Goal: Navigation & Orientation: Find specific page/section

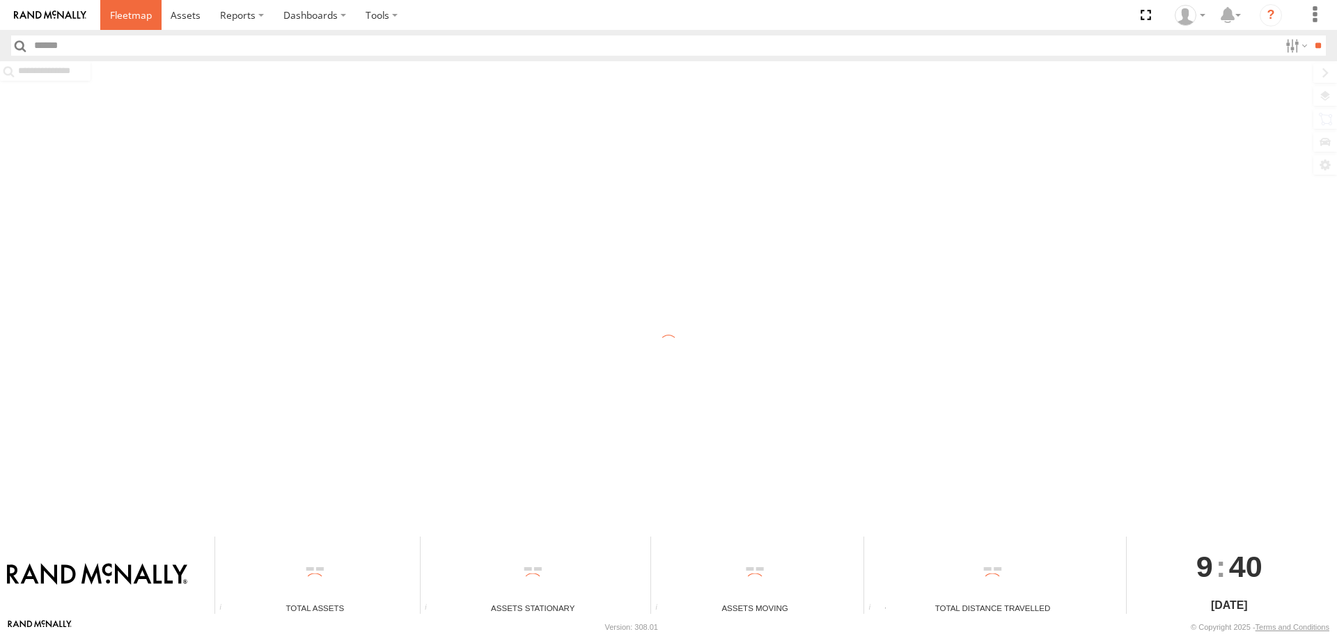
click at [127, 15] on span at bounding box center [131, 14] width 42 height 13
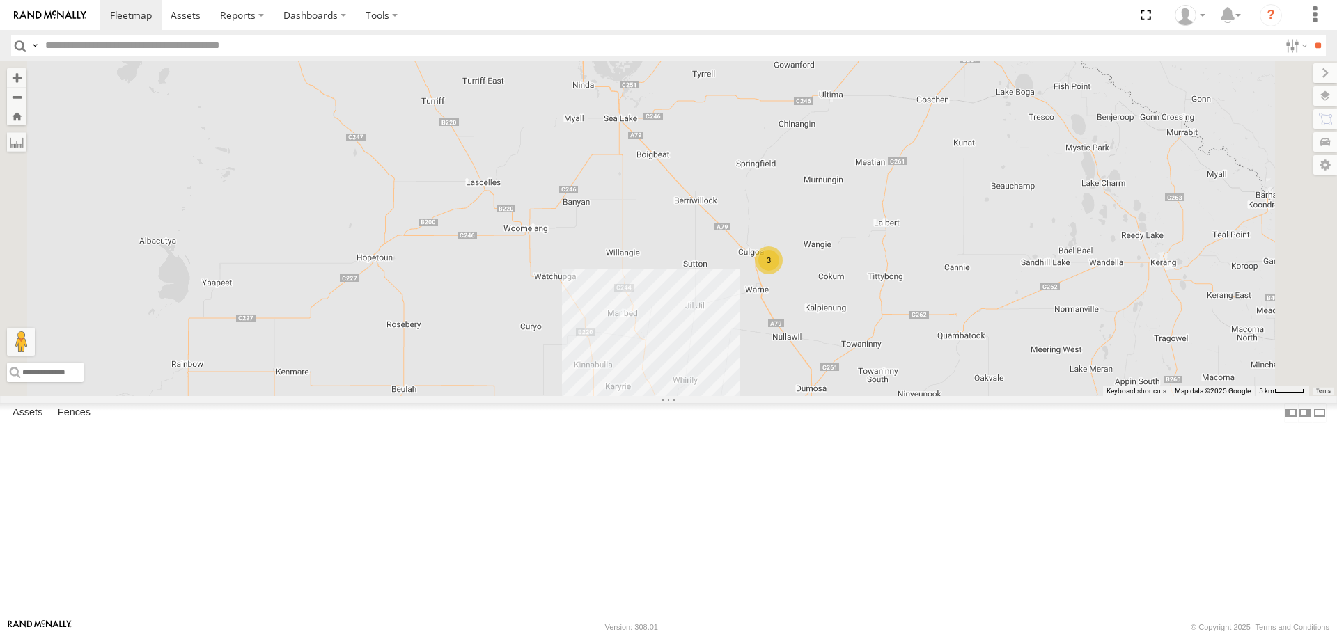
click at [782, 274] on div "3" at bounding box center [769, 260] width 28 height 28
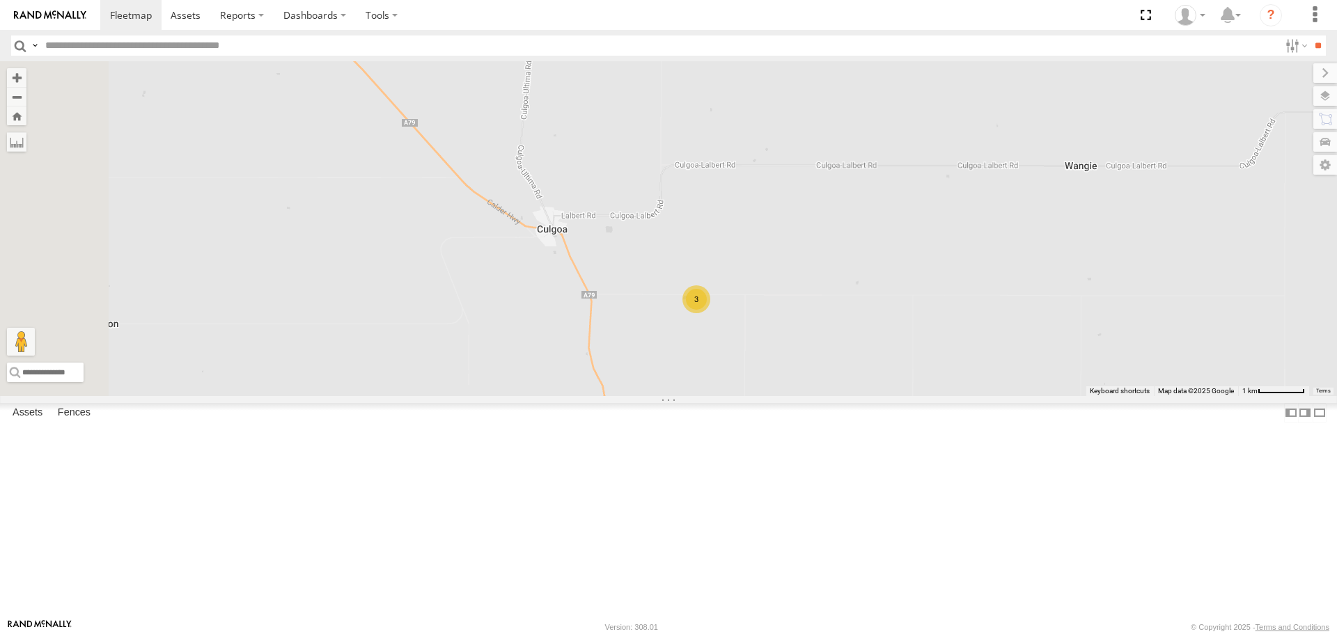
drag, startPoint x: 537, startPoint y: 514, endPoint x: 817, endPoint y: 430, distance: 291.4
click at [817, 395] on div "ATV11 - 1PU4CS TI02 - 1NY2RG LV41 - 1XX1AP 3" at bounding box center [668, 228] width 1337 height 334
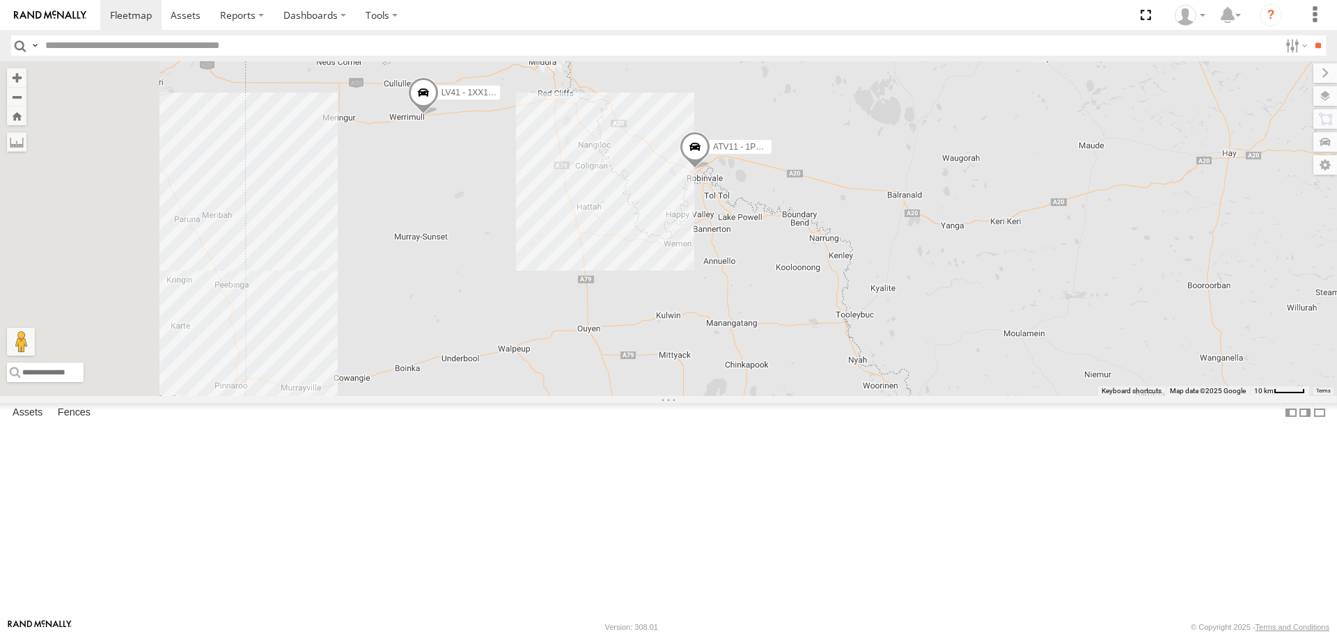
drag, startPoint x: 700, startPoint y: 239, endPoint x: 903, endPoint y: 469, distance: 307.3
click at [903, 395] on div "ATV11 - 1PU4CS TI02 - 1NY2RG LV41 - 1XX1AP 2 14 2 3" at bounding box center [668, 228] width 1337 height 334
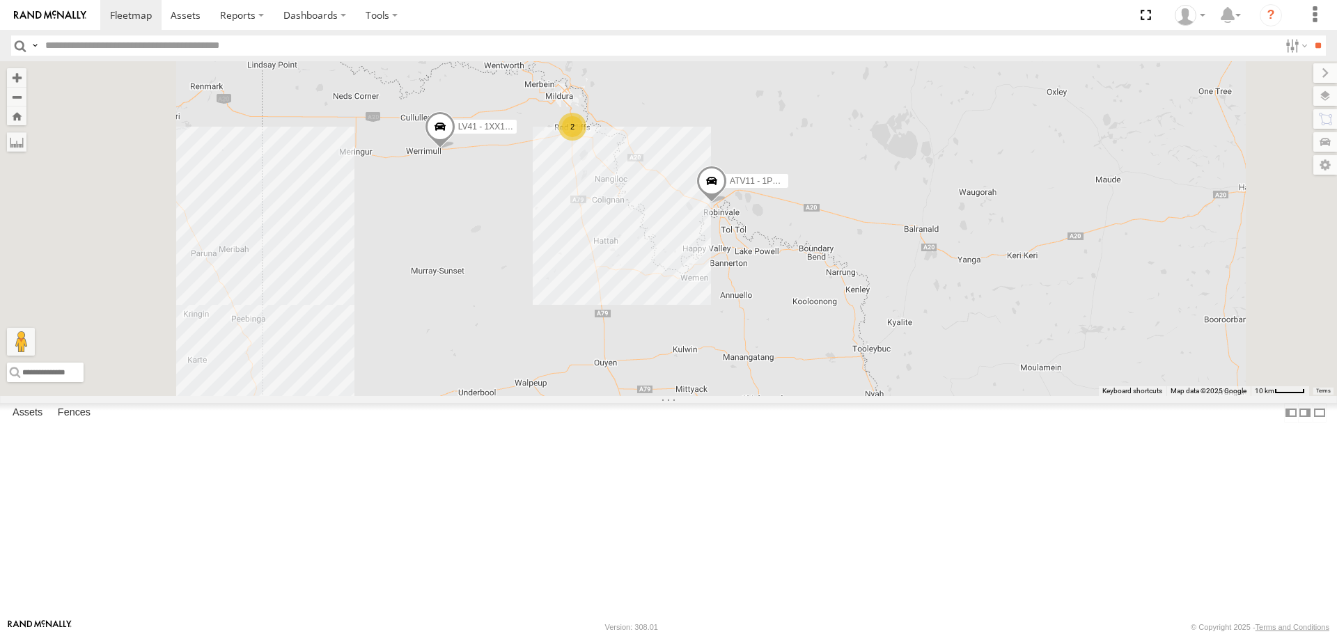
drag, startPoint x: 808, startPoint y: 327, endPoint x: 785, endPoint y: 283, distance: 49.2
click at [853, 361] on div "ATV11 - 1PU4CS TI02 - 1NY2RG LV41 - 1XX1AP 2" at bounding box center [668, 228] width 1337 height 334
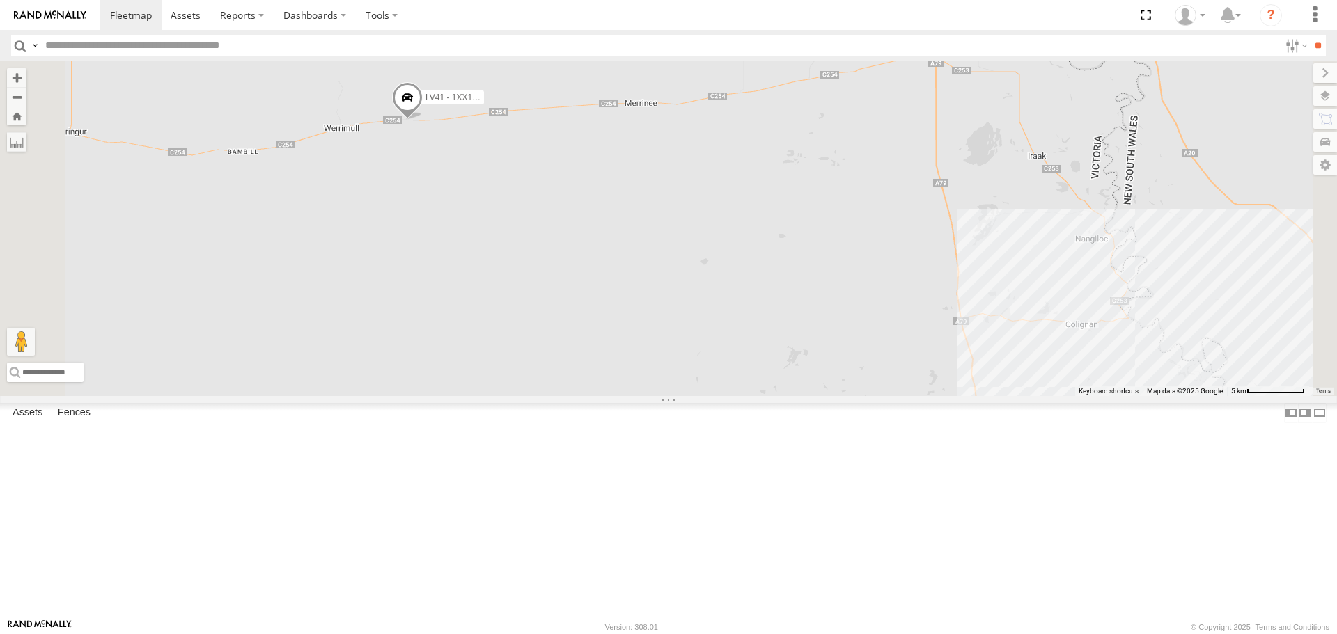
click at [423, 120] on span at bounding box center [407, 102] width 31 height 38
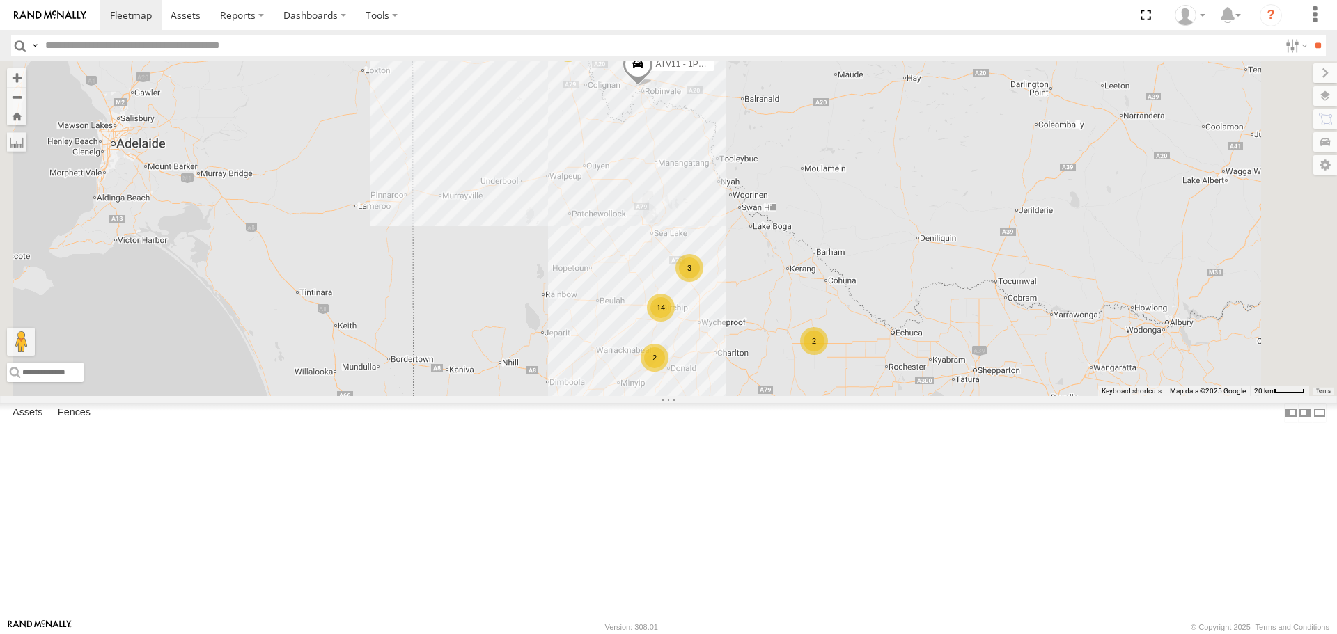
drag, startPoint x: 649, startPoint y: 416, endPoint x: 671, endPoint y: 261, distance: 156.0
click at [671, 261] on div "ATV11 - 1PU4CS TI02 - 1NY2RG LV41 - 1XX1AP LV41 - 1XX1AP Utes Millewa Rd Werrim…" at bounding box center [668, 228] width 1337 height 334
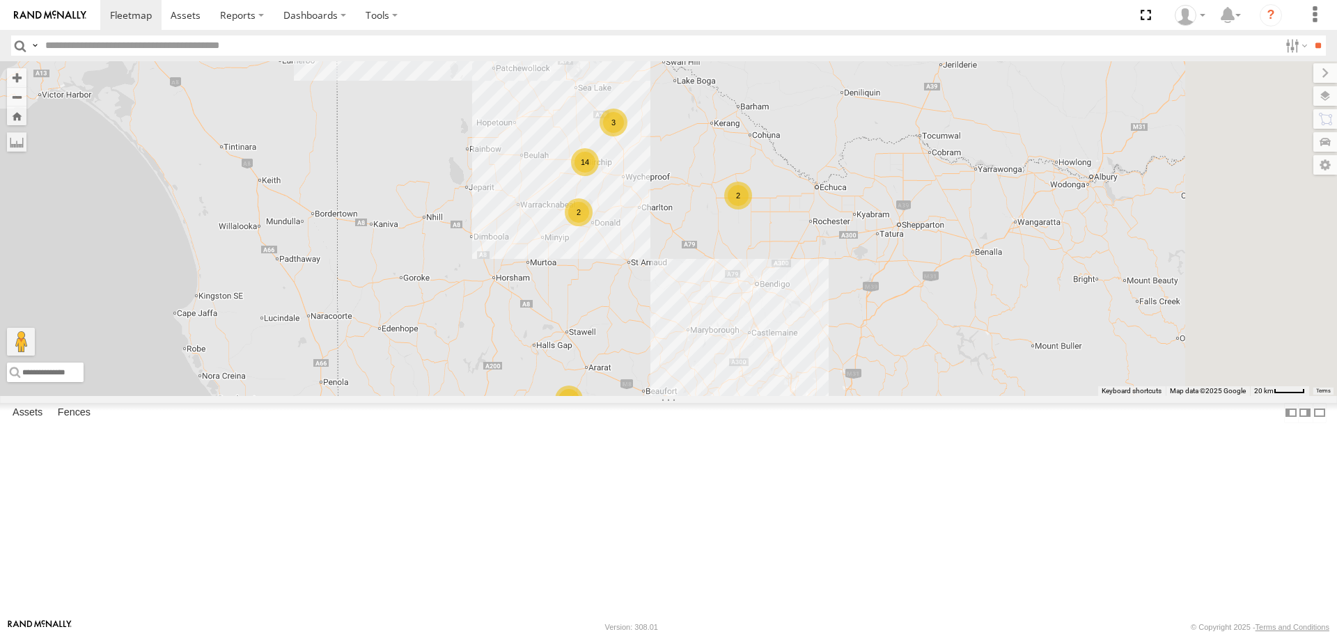
drag, startPoint x: 663, startPoint y: 400, endPoint x: 602, endPoint y: 274, distance: 140.1
click at [602, 274] on div "ATV11 - 1PU4CS TI02 - 1NY2RG LV41 - 1XX1AP LV41 - 1XX1AP Utes Millewa Rd Werrim…" at bounding box center [668, 228] width 1337 height 334
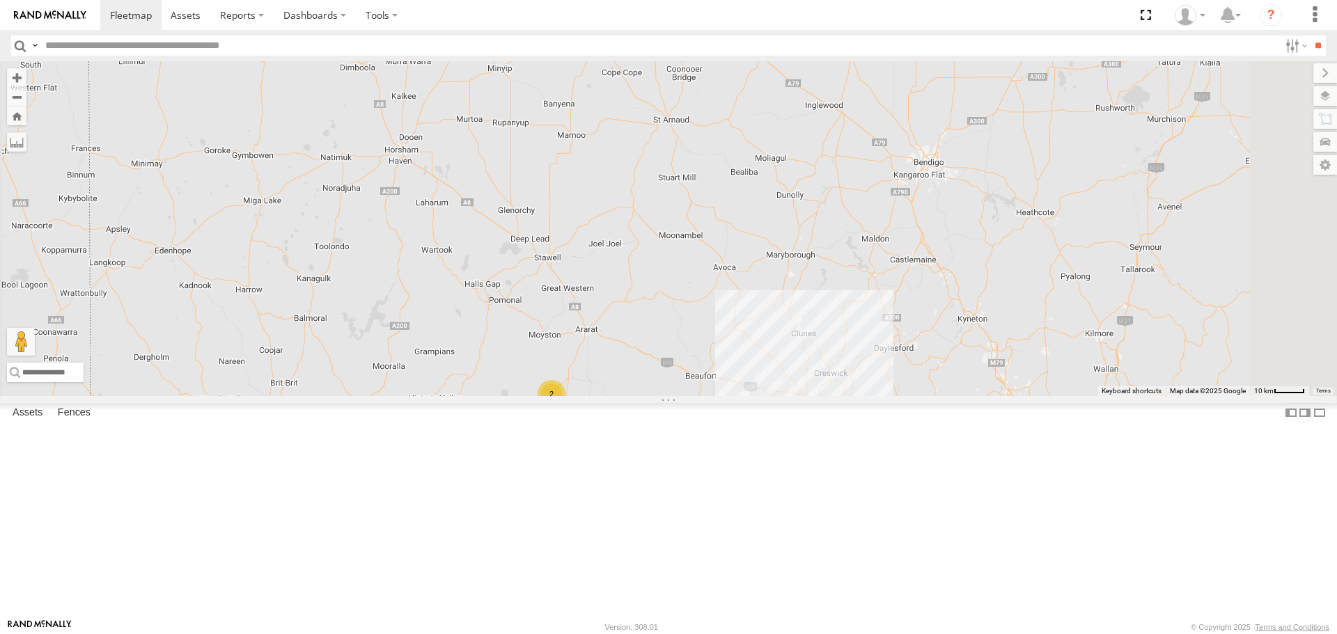
click at [565, 408] on div "2" at bounding box center [551, 394] width 28 height 28
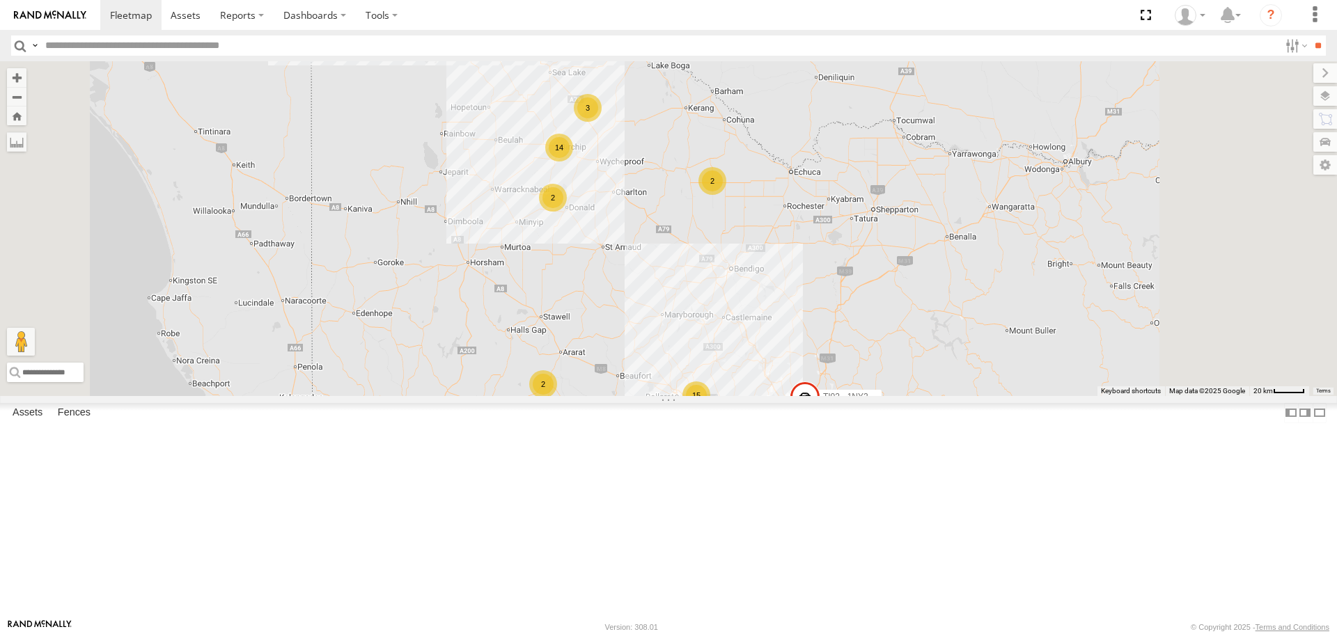
drag, startPoint x: 704, startPoint y: 271, endPoint x: 693, endPoint y: 368, distance: 97.4
click at [693, 368] on div "ATV11 - 1PU4CS TI02 - 1NY2RG LV41 - 1XX1AP LV41 - 1XX1AP Utes Millewa Rd Werrim…" at bounding box center [668, 228] width 1337 height 334
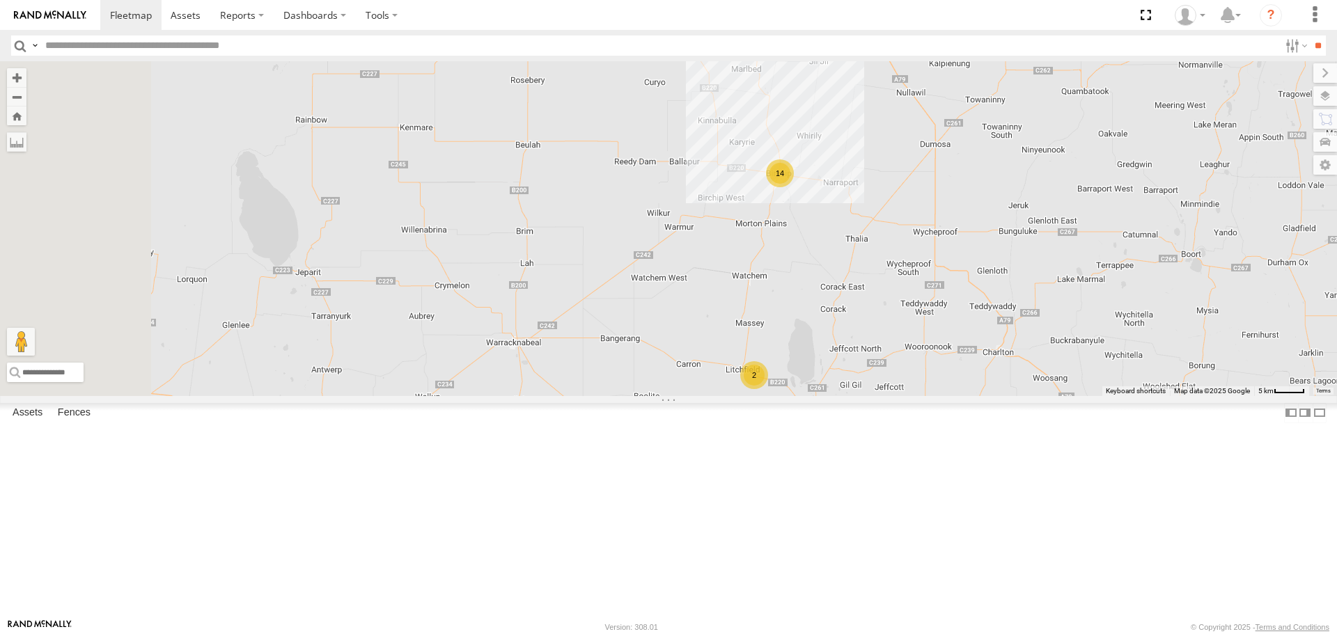
drag, startPoint x: 599, startPoint y: 306, endPoint x: 778, endPoint y: 468, distance: 241.5
click at [778, 395] on div "ATV11 - 1PU4CS TI02 - 1NY2RG LV41 - 1XX1AP LV41 - 1XX1AP Utes Millewa Rd Werrim…" at bounding box center [668, 228] width 1337 height 334
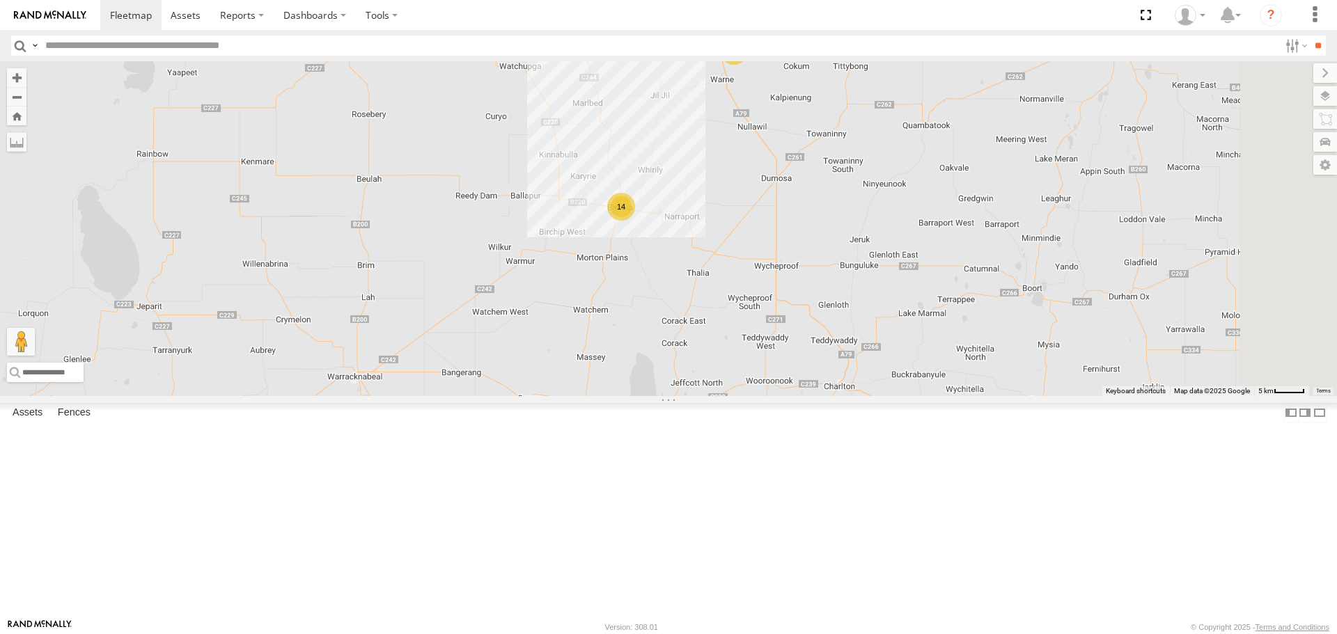
drag, startPoint x: 829, startPoint y: 532, endPoint x: 822, endPoint y: 407, distance: 124.8
click at [822, 395] on div "ATV11 - 1PU4CS TI02 - 1NY2RG LV41 - 1XX1AP LV41 - 1XX1AP Utes Millewa Rd Werrim…" at bounding box center [668, 228] width 1337 height 334
click at [609, 423] on div "2" at bounding box center [595, 409] width 28 height 28
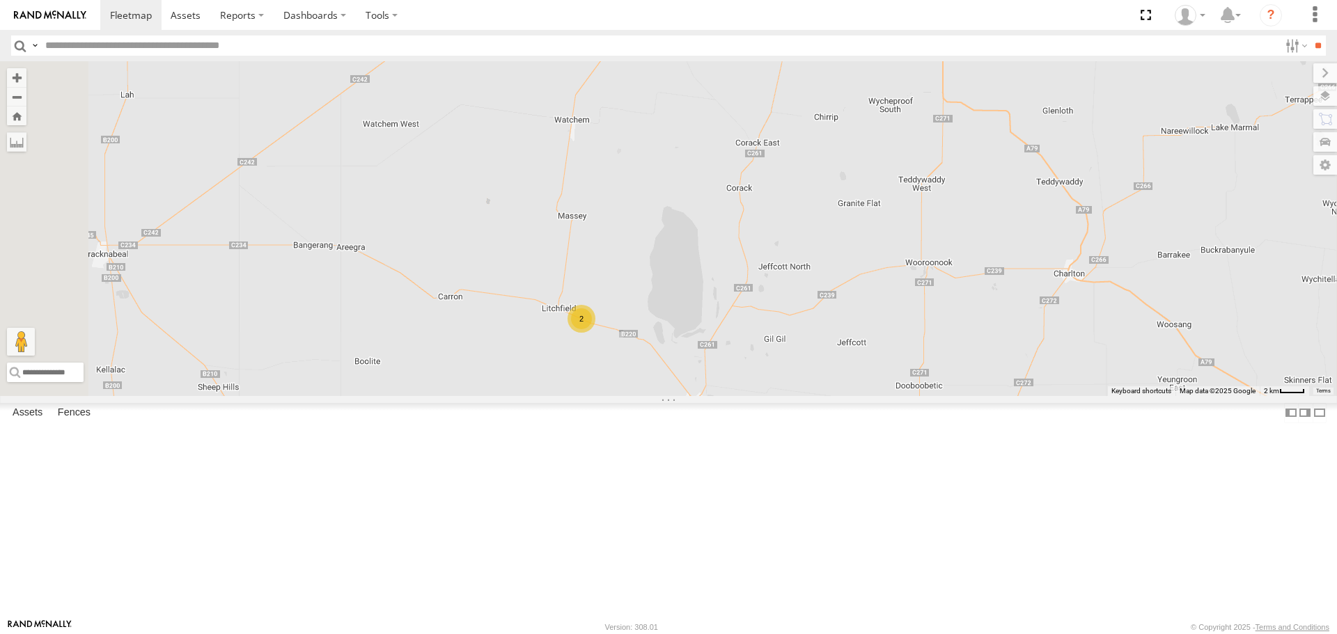
click at [595, 333] on div "2" at bounding box center [581, 319] width 28 height 28
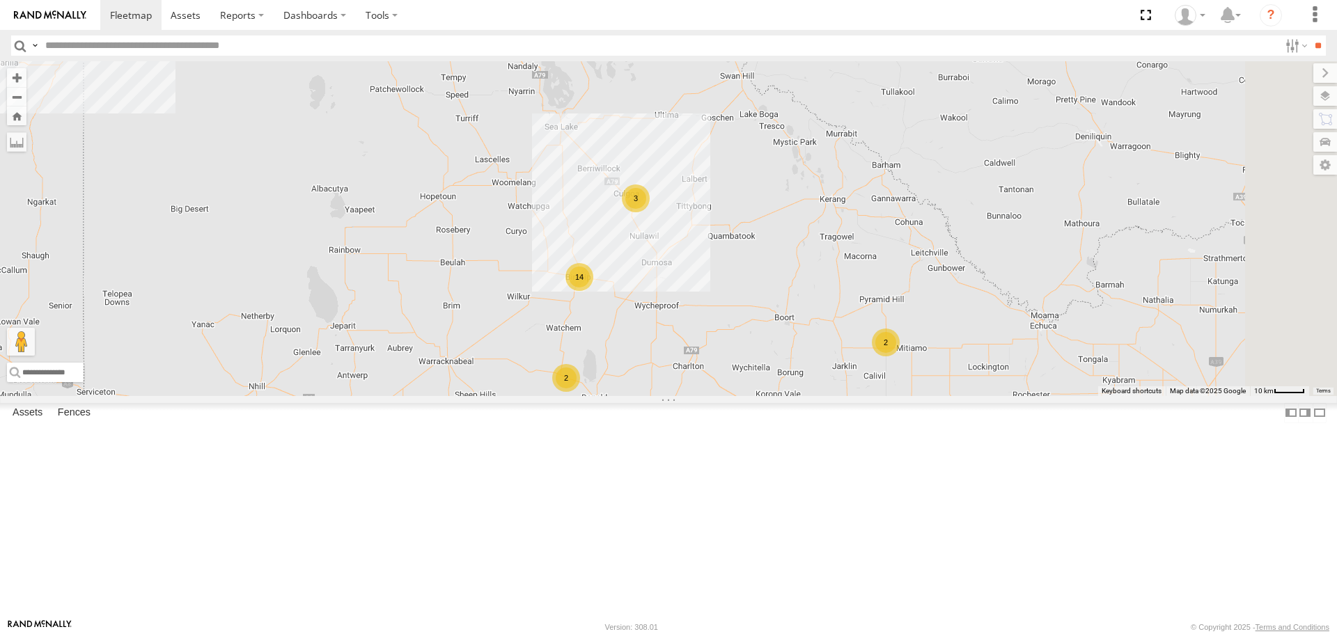
drag, startPoint x: 872, startPoint y: 173, endPoint x: 826, endPoint y: 448, distance: 278.1
click at [826, 395] on div "ATV11 - 1PU4CS TI02 - 1NY2RG LV41 - 1XX1AP LV41 - 1XX1AP Utes Millewa Rd Werrim…" at bounding box center [668, 228] width 1337 height 334
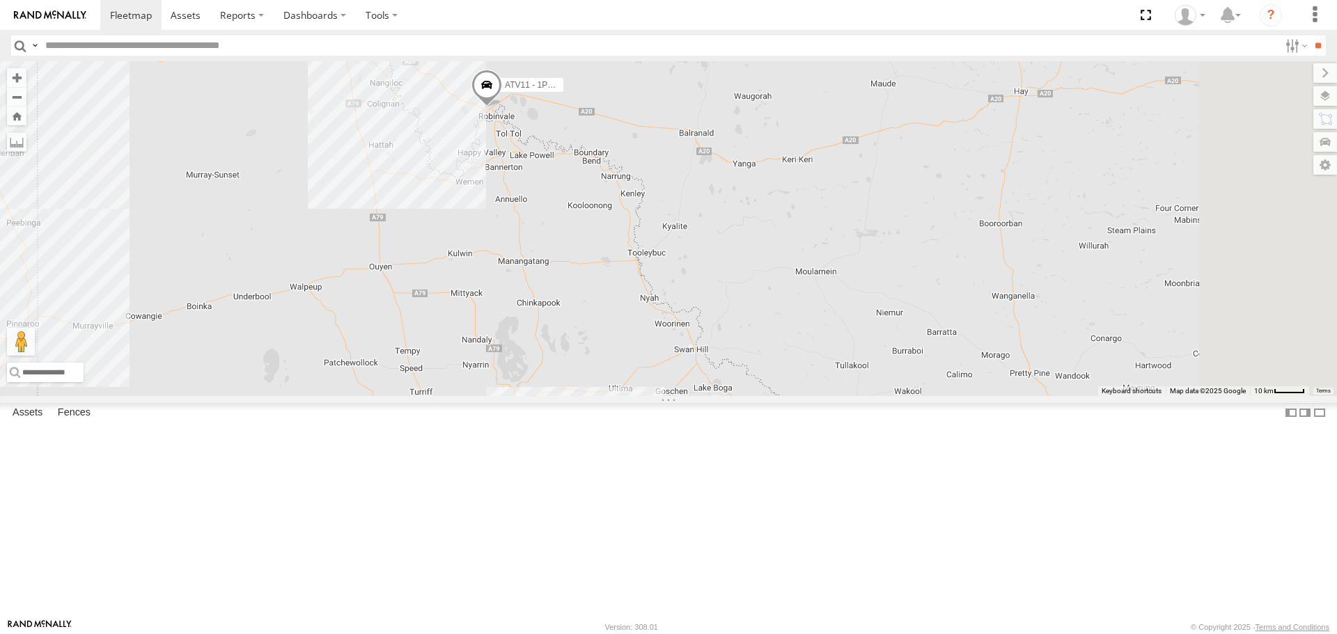
drag, startPoint x: 853, startPoint y: 223, endPoint x: 810, endPoint y: 423, distance: 204.9
click at [810, 395] on div "ATV11 - 1PU4CS TI02 - 1NY2RG LV41 - 1XX1AP LV41 - 1XX1AP Utes Millewa Rd Werrim…" at bounding box center [668, 228] width 1337 height 334
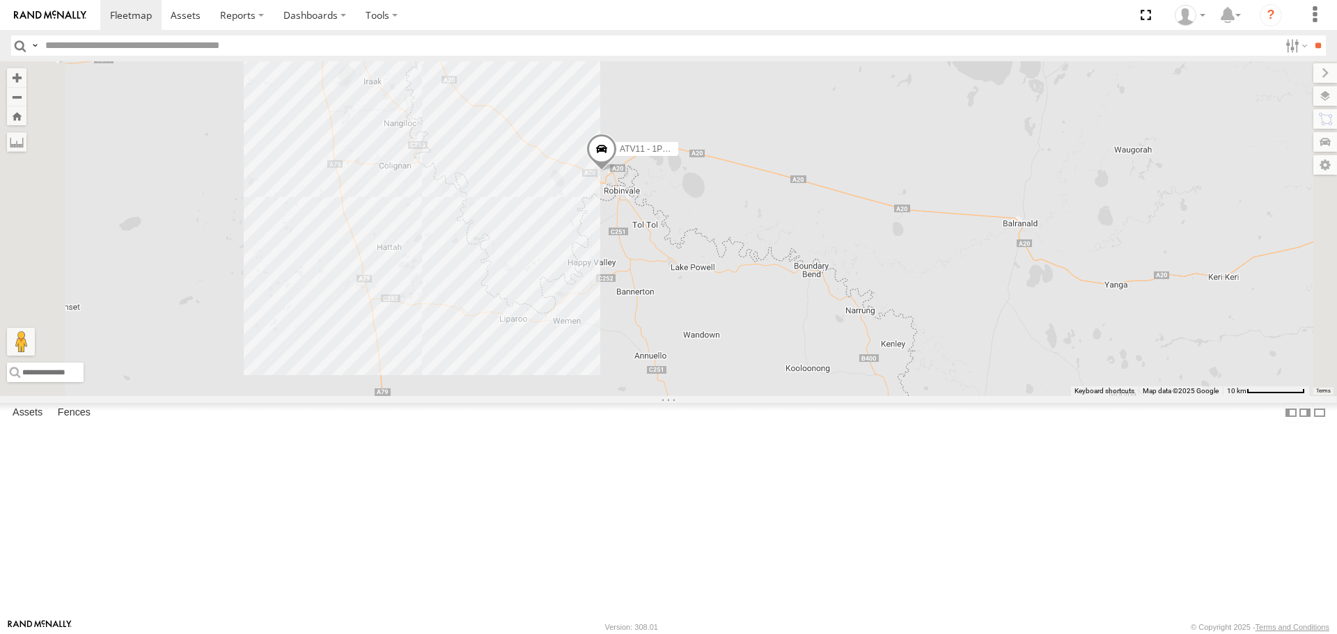
click at [337, 33] on div "2" at bounding box center [323, 19] width 28 height 28
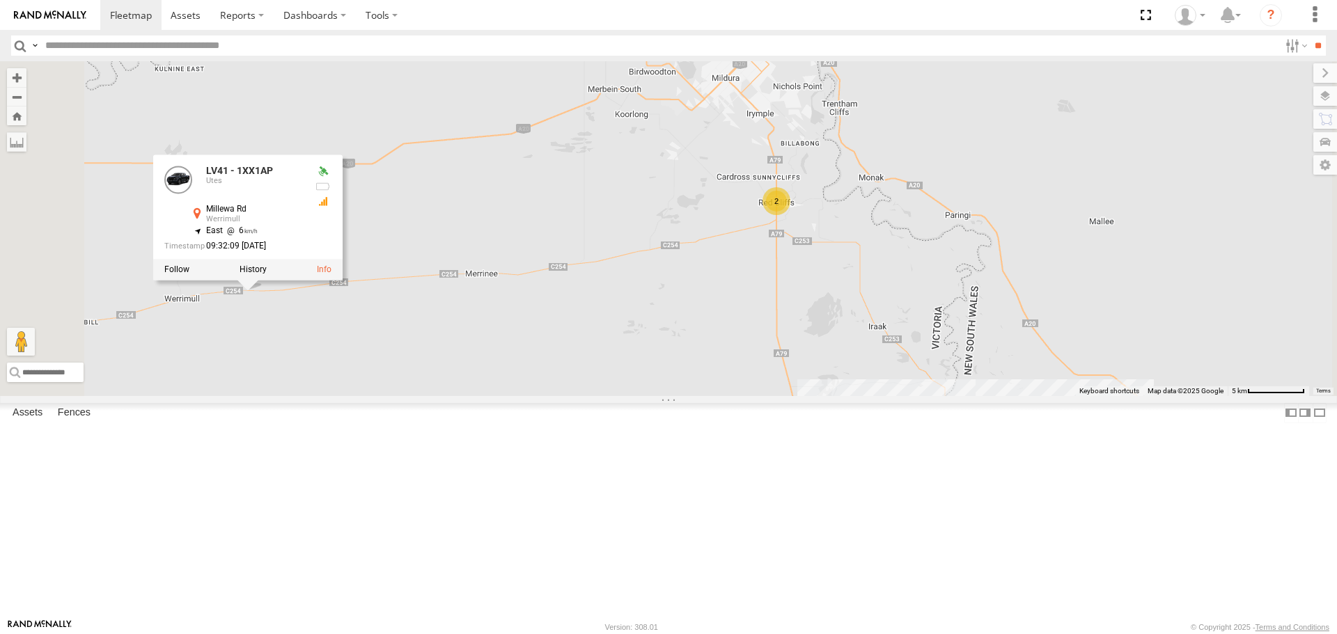
click at [790, 215] on div "2" at bounding box center [776, 201] width 28 height 28
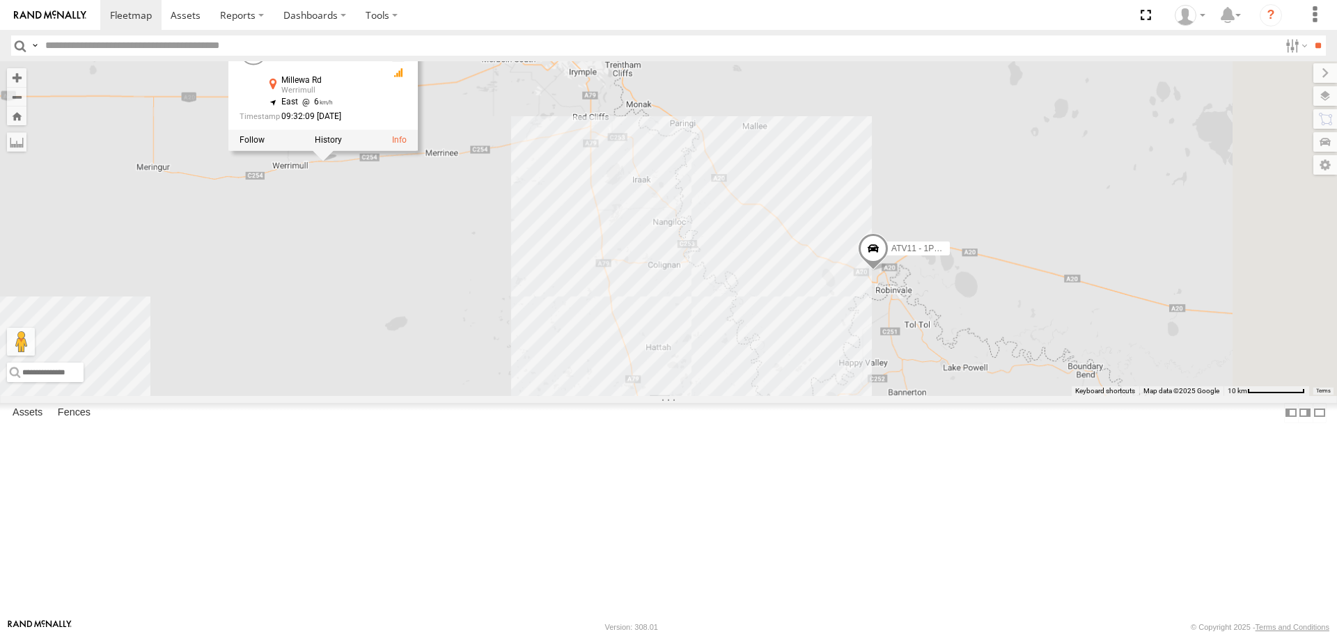
drag, startPoint x: 963, startPoint y: 358, endPoint x: 793, endPoint y: 259, distance: 197.1
click at [793, 259] on div "ATV11 - 1PU4CS TI02 - 1NY2RG LV41 - 1XX1AP LV41 - 1XX1AP Utes Millewa Rd Werrim…" at bounding box center [668, 228] width 1337 height 334
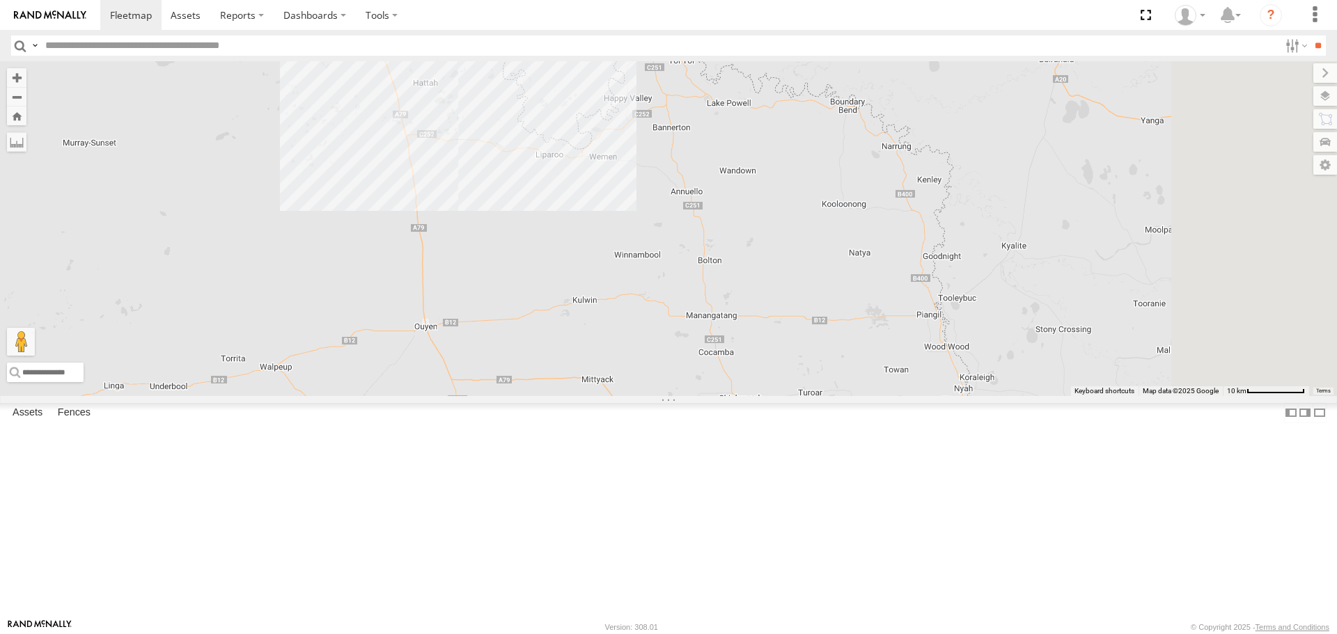
drag, startPoint x: 1087, startPoint y: 433, endPoint x: 876, endPoint y: 189, distance: 322.3
click at [876, 189] on div "ATV11 - 1PU4CS TI02 - 1NY2RG LV41 - 1XX1AP LV41 - 1XX1AP Utes Millewa Rd Werrim…" at bounding box center [668, 228] width 1337 height 334
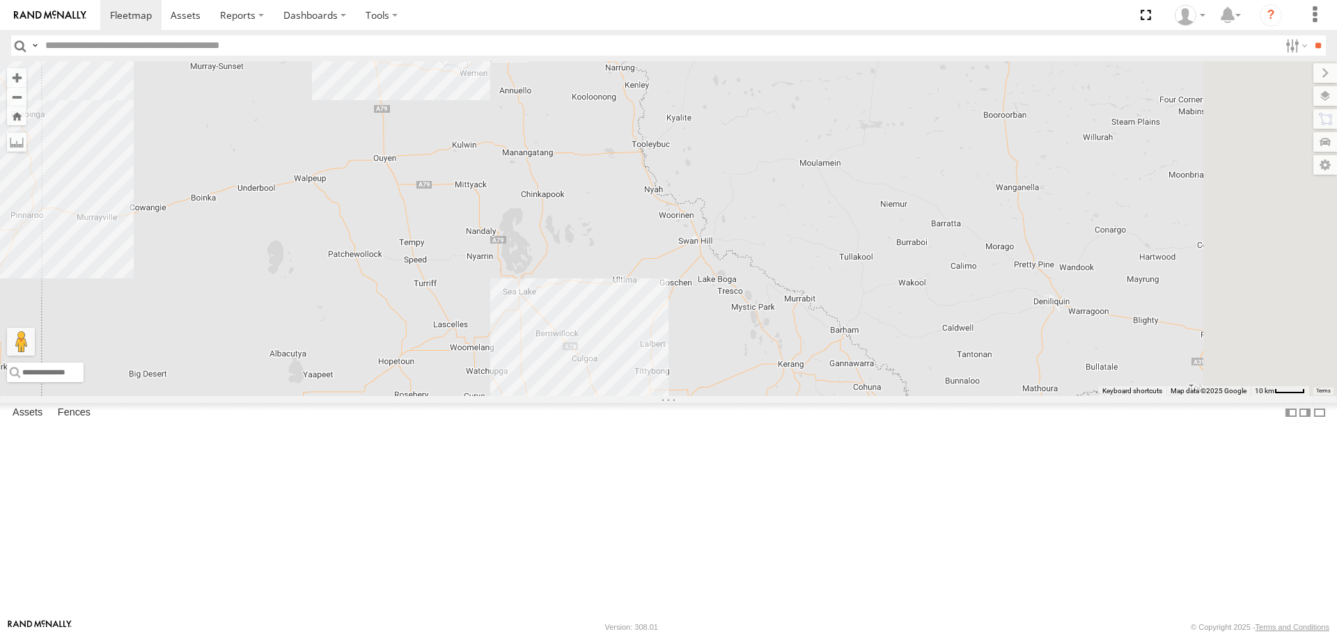
click at [816, 308] on div "ATV11 - 1PU4CS TI02 - 1NY2RG LV41 - 1XX1AP LV41 - 1XX1AP Utes Millewa Rd Werrim…" at bounding box center [668, 228] width 1337 height 334
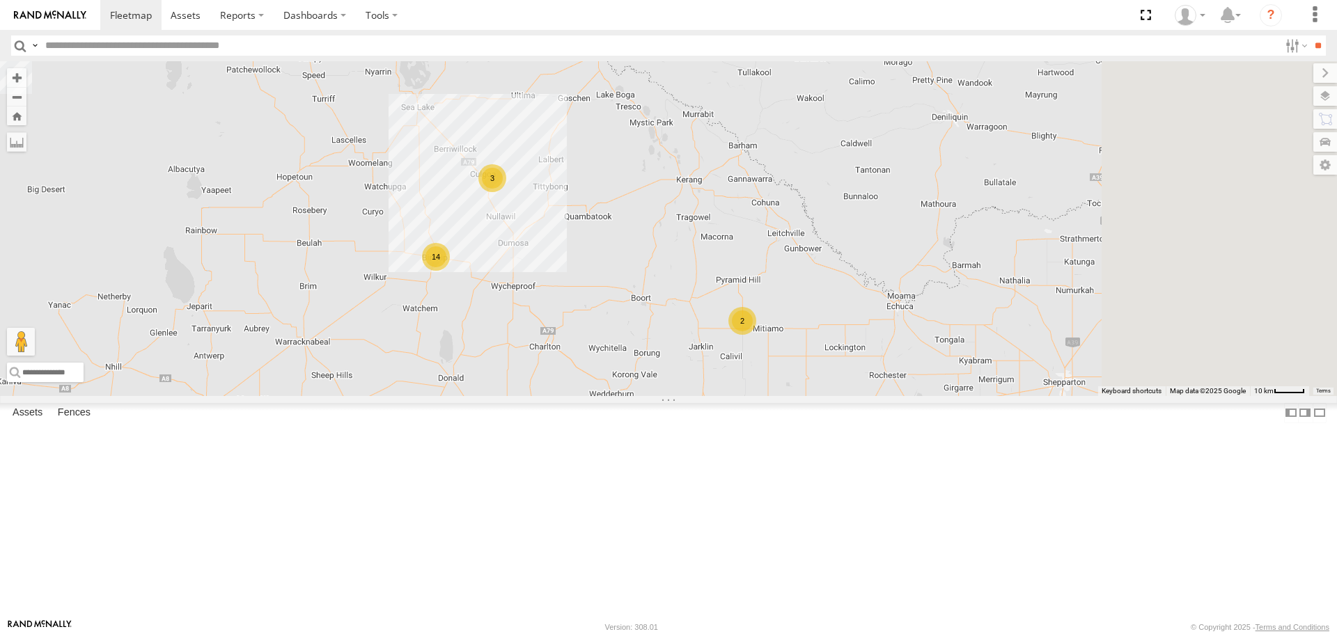
drag, startPoint x: 817, startPoint y: 474, endPoint x: 801, endPoint y: 338, distance: 136.7
click at [711, 283] on div "ATV11 - 1PU4CS 2 14 3" at bounding box center [668, 228] width 1337 height 334
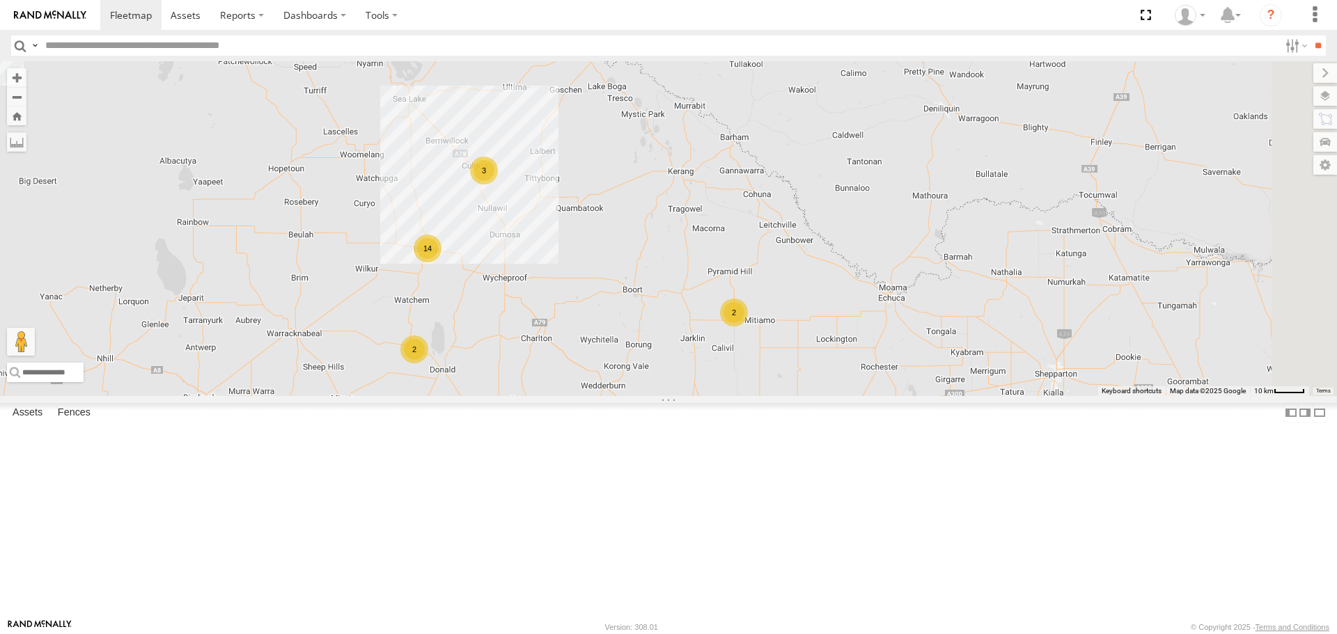
click at [748, 326] on div "2" at bounding box center [734, 313] width 28 height 28
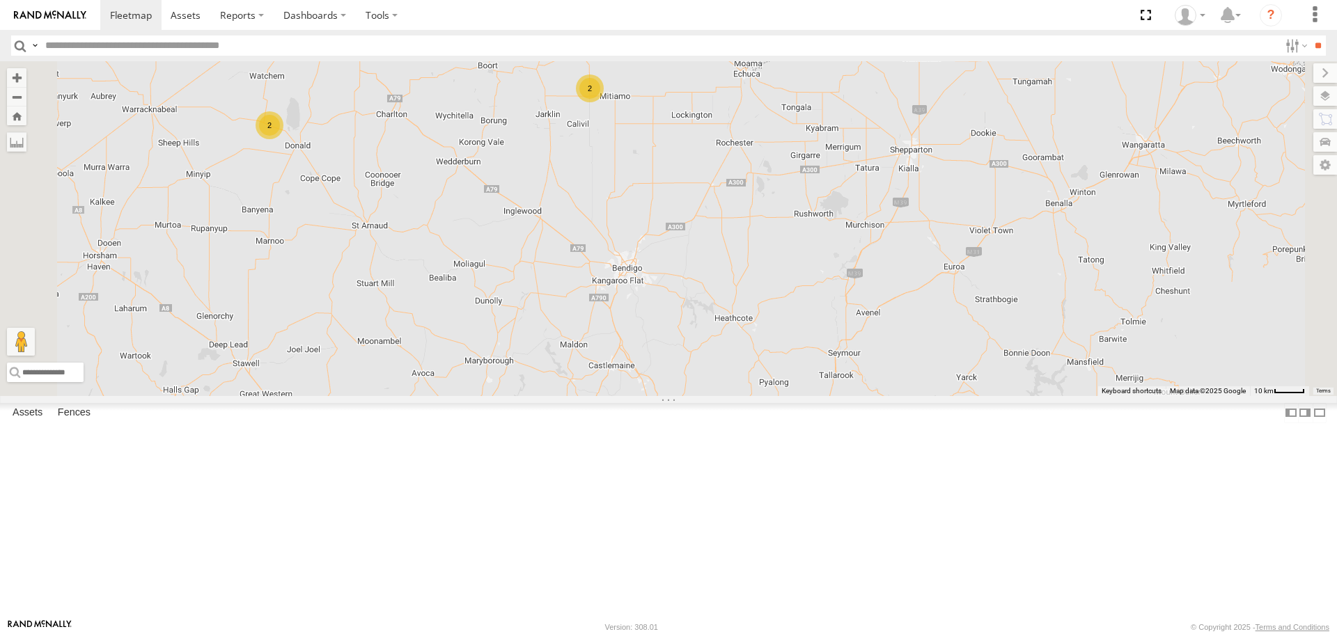
drag, startPoint x: 898, startPoint y: 487, endPoint x: 867, endPoint y: 301, distance: 188.4
click at [863, 273] on div "ATV11 - 1PU4CS 2 14 2 3" at bounding box center [668, 228] width 1337 height 334
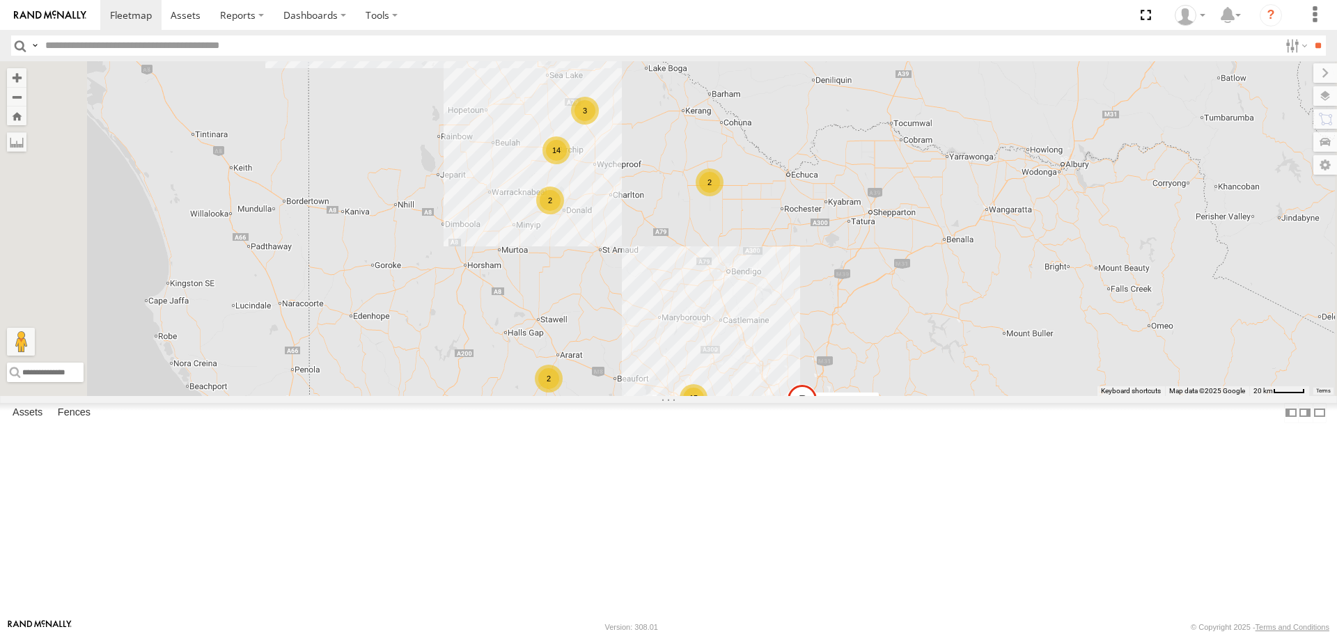
click at [652, 438] on div "2" at bounding box center [638, 424] width 28 height 28
